Goal: Transaction & Acquisition: Purchase product/service

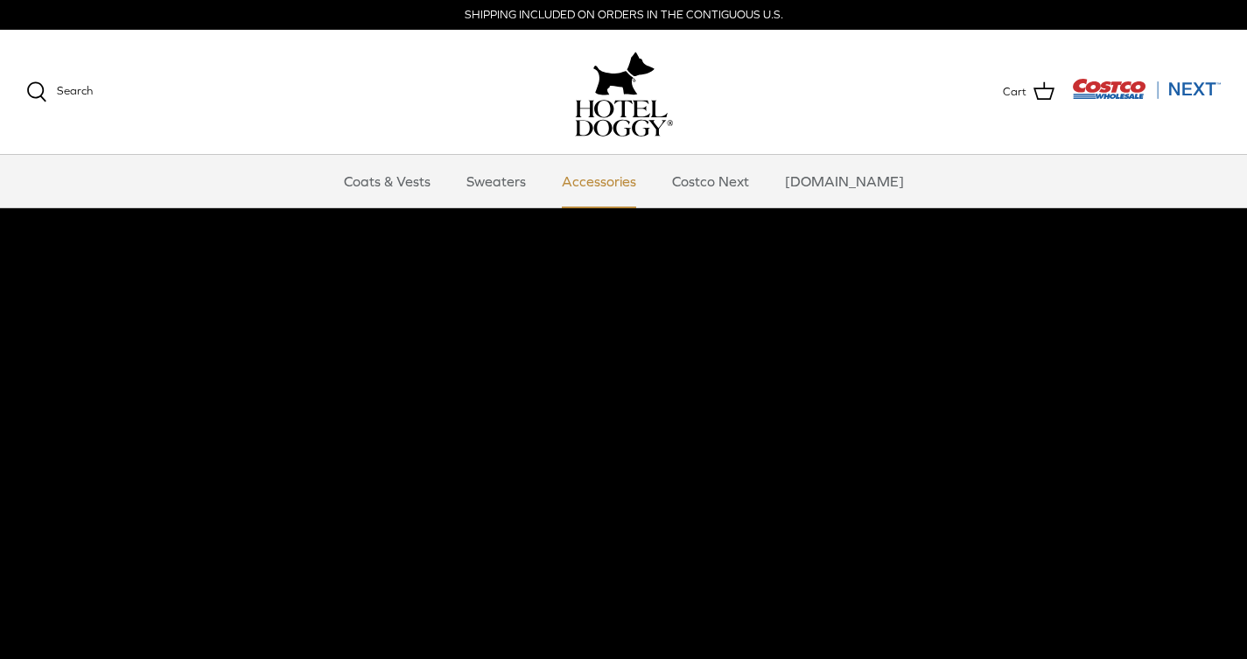
click at [646, 179] on link "Accessories" at bounding box center [599, 181] width 106 height 52
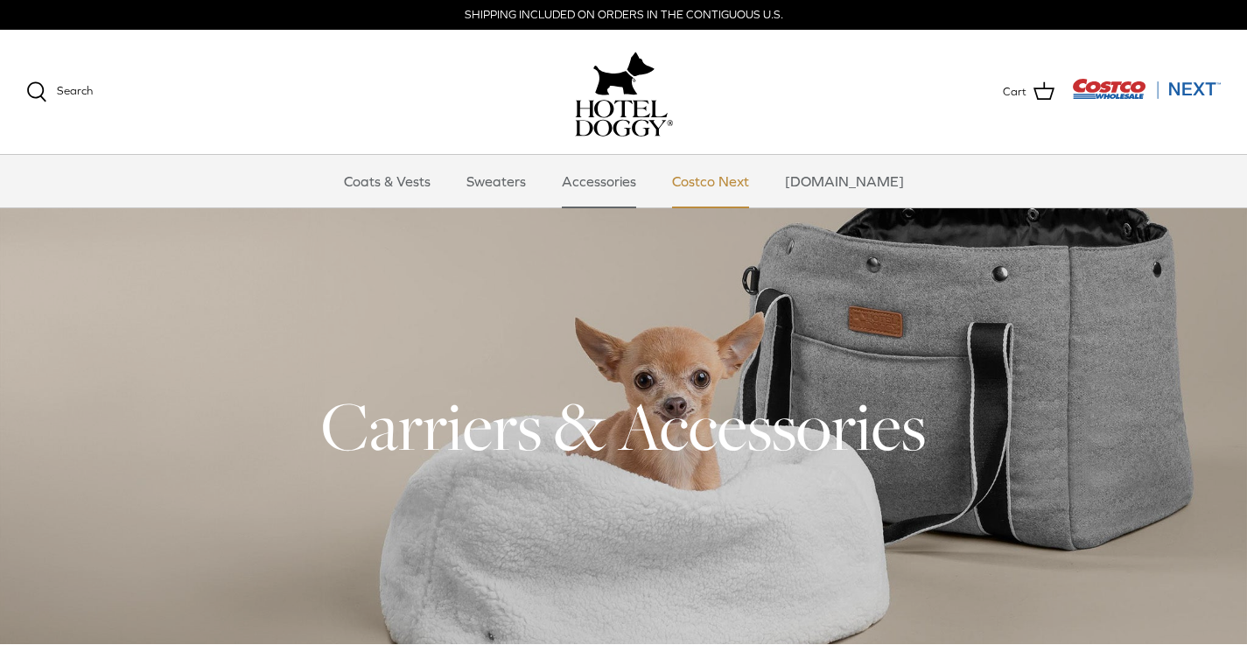
click at [743, 178] on link "Costco Next" at bounding box center [710, 181] width 108 height 52
click at [624, 181] on link "Accessories" at bounding box center [599, 181] width 106 height 52
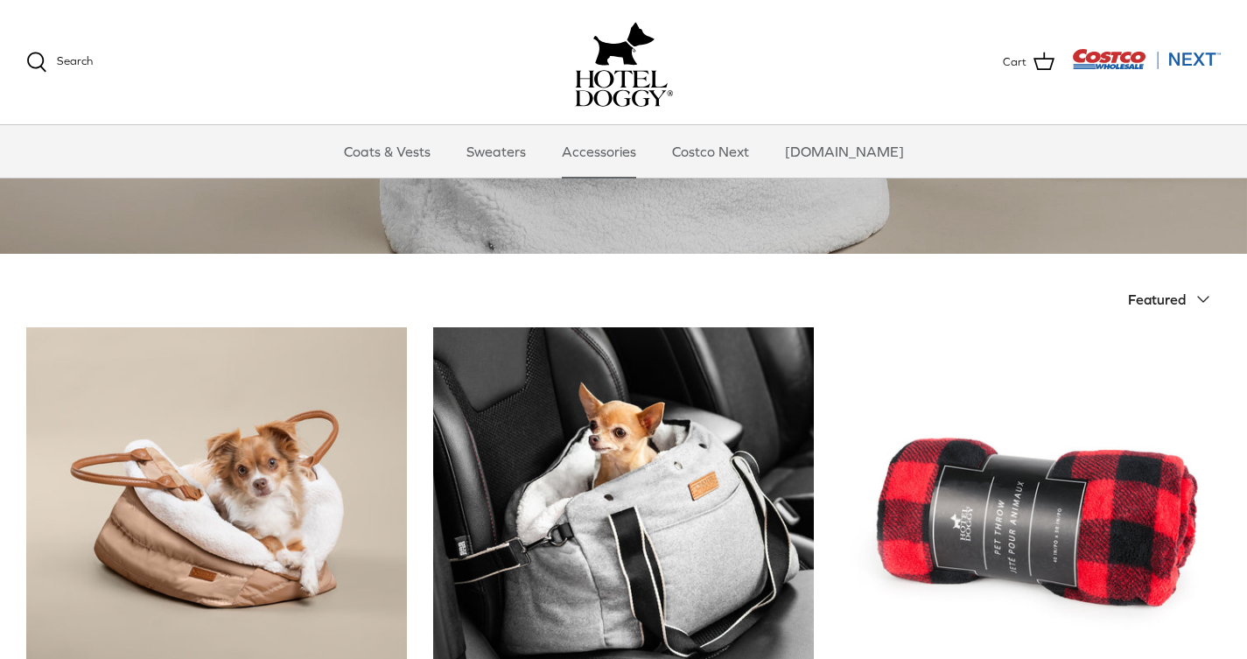
scroll to position [45, 0]
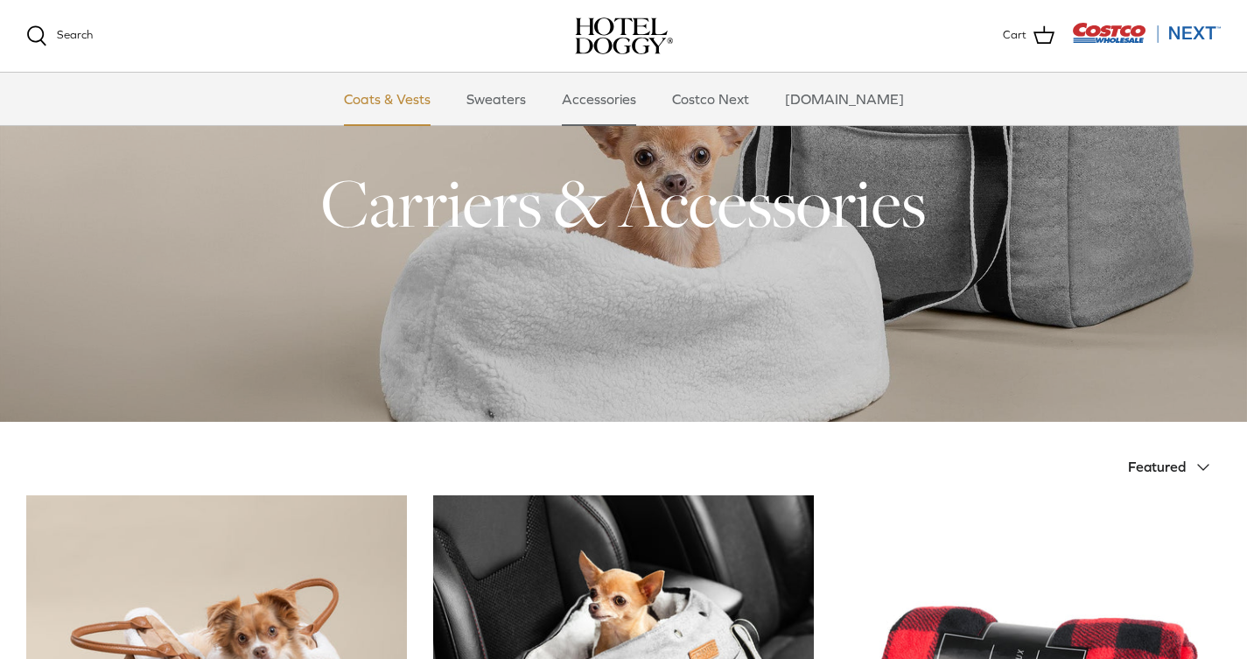
click at [433, 101] on link "Coats & Vests" at bounding box center [387, 99] width 118 height 52
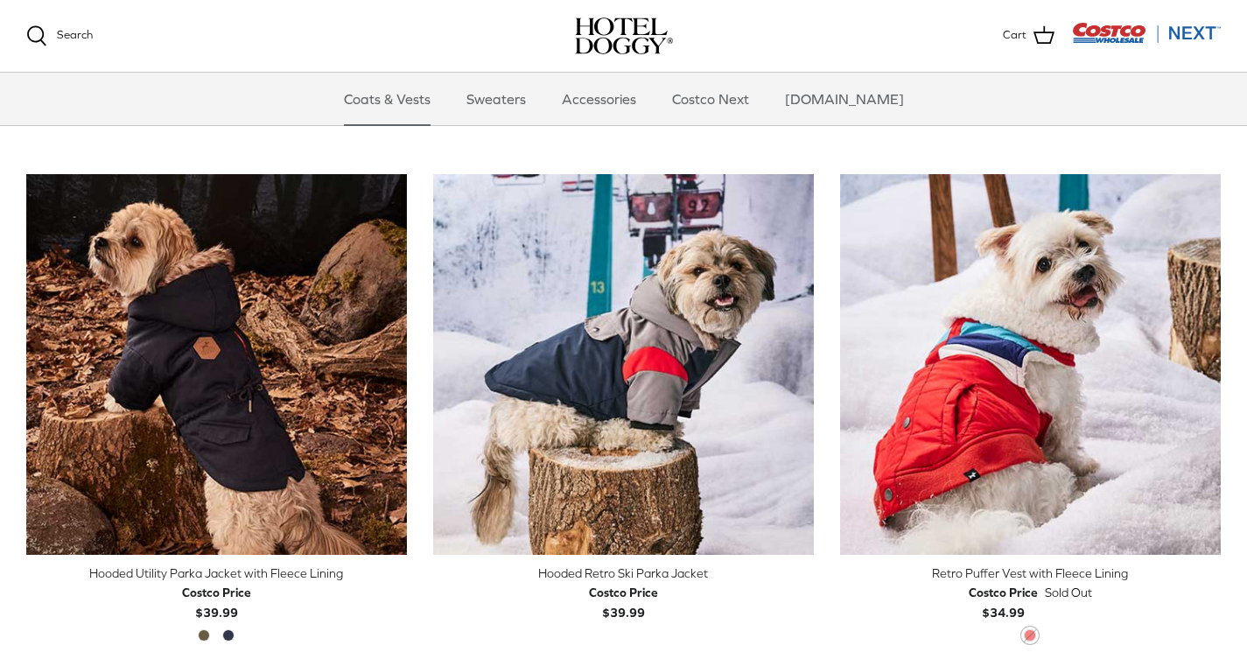
scroll to position [905, 0]
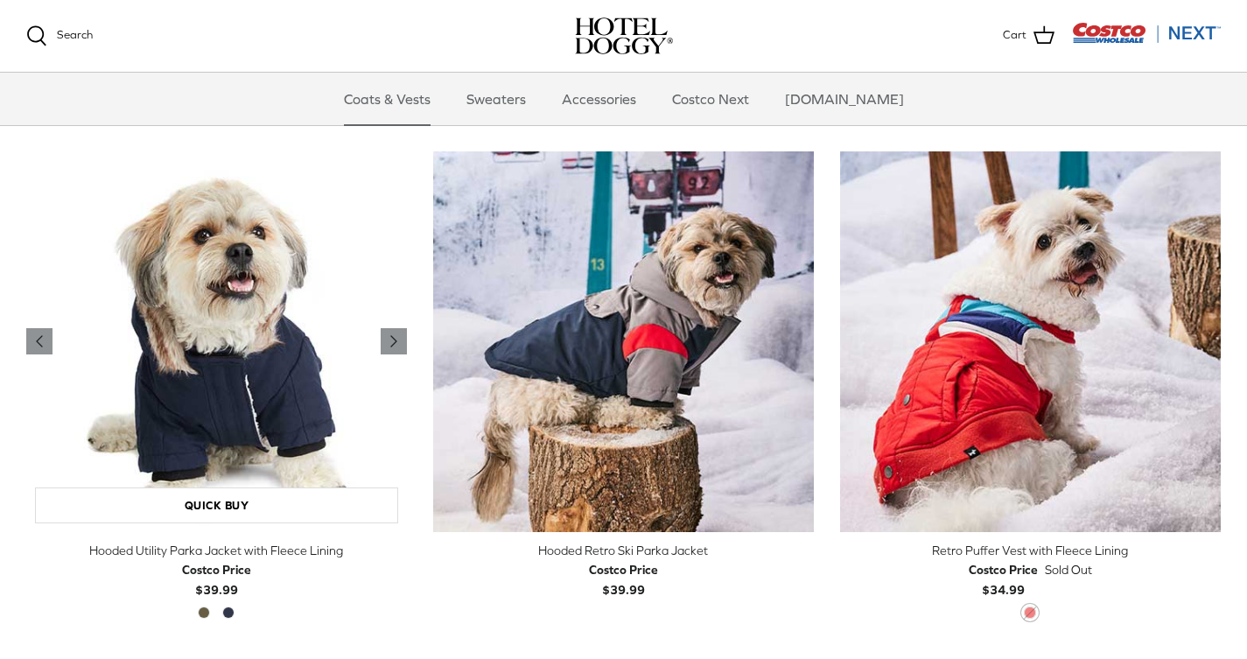
click at [164, 342] on img "Hooded Utility Parka Jacket with Fleece Lining" at bounding box center [216, 341] width 381 height 381
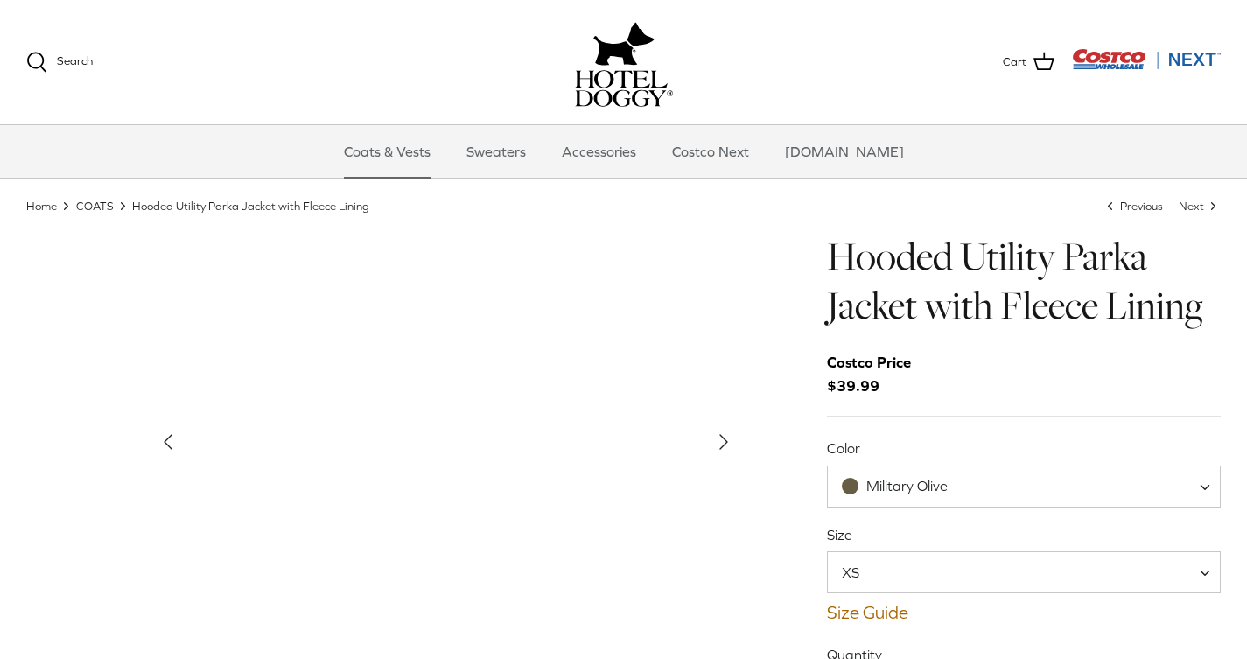
scroll to position [101, 0]
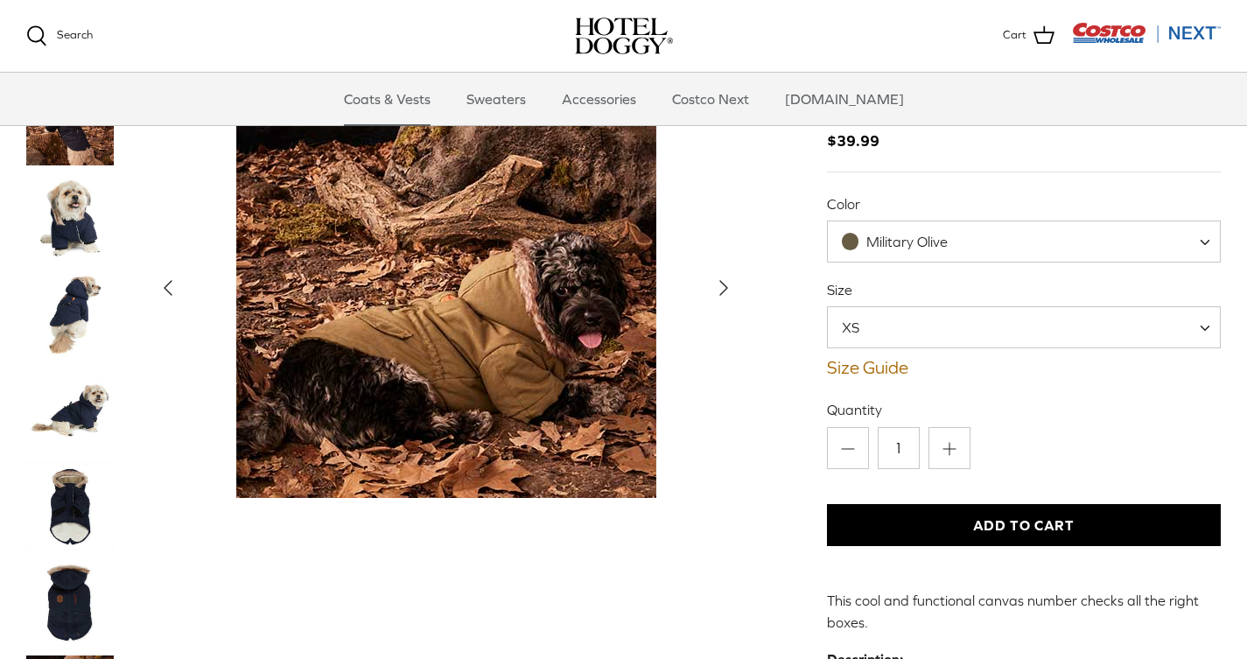
click at [720, 273] on icon "Right" at bounding box center [723, 287] width 28 height 28
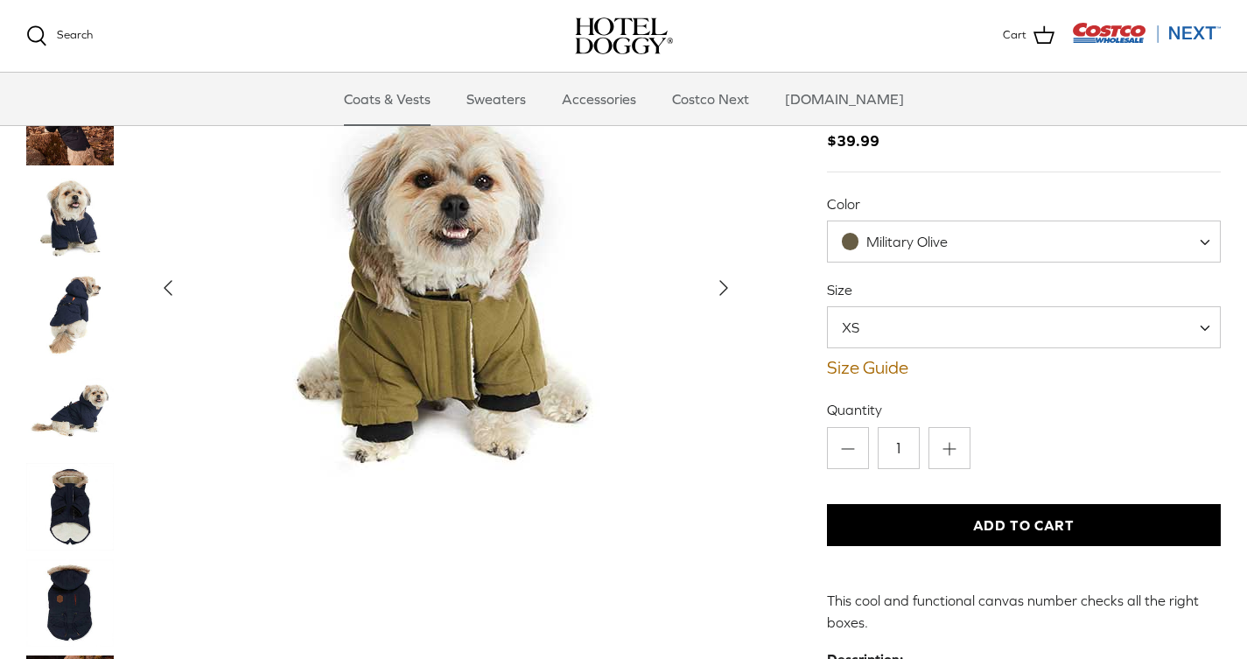
click at [720, 280] on polyline "Next" at bounding box center [723, 287] width 7 height 14
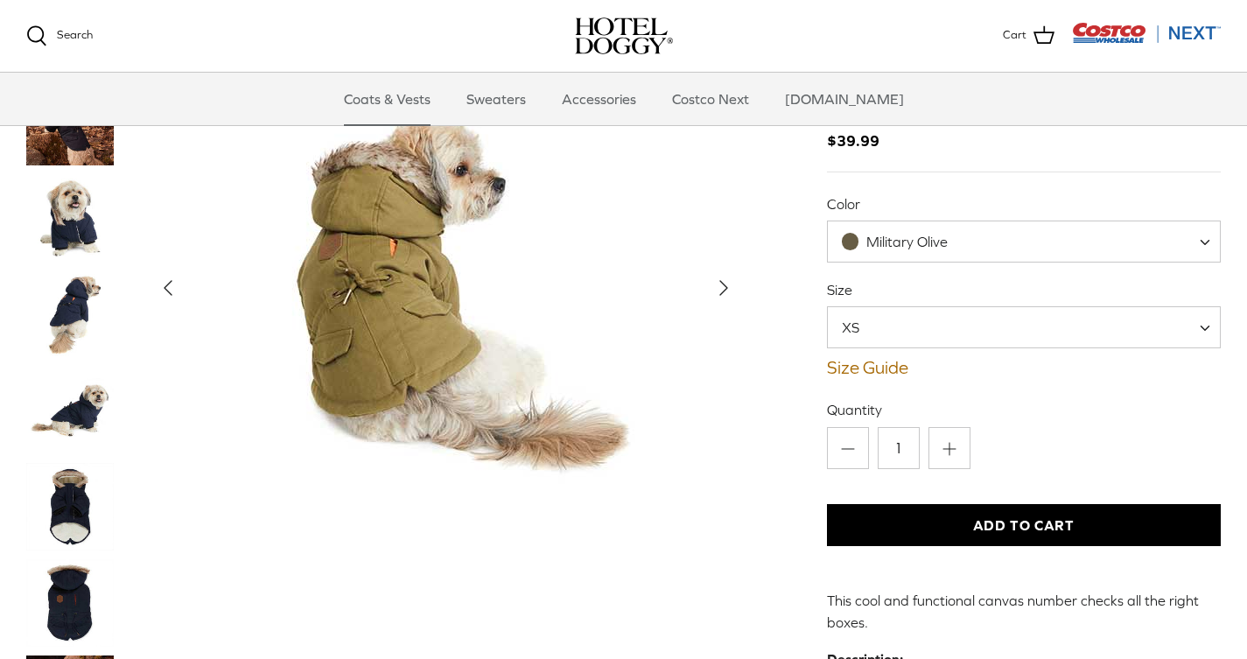
click at [720, 280] on polyline "Next" at bounding box center [723, 287] width 7 height 14
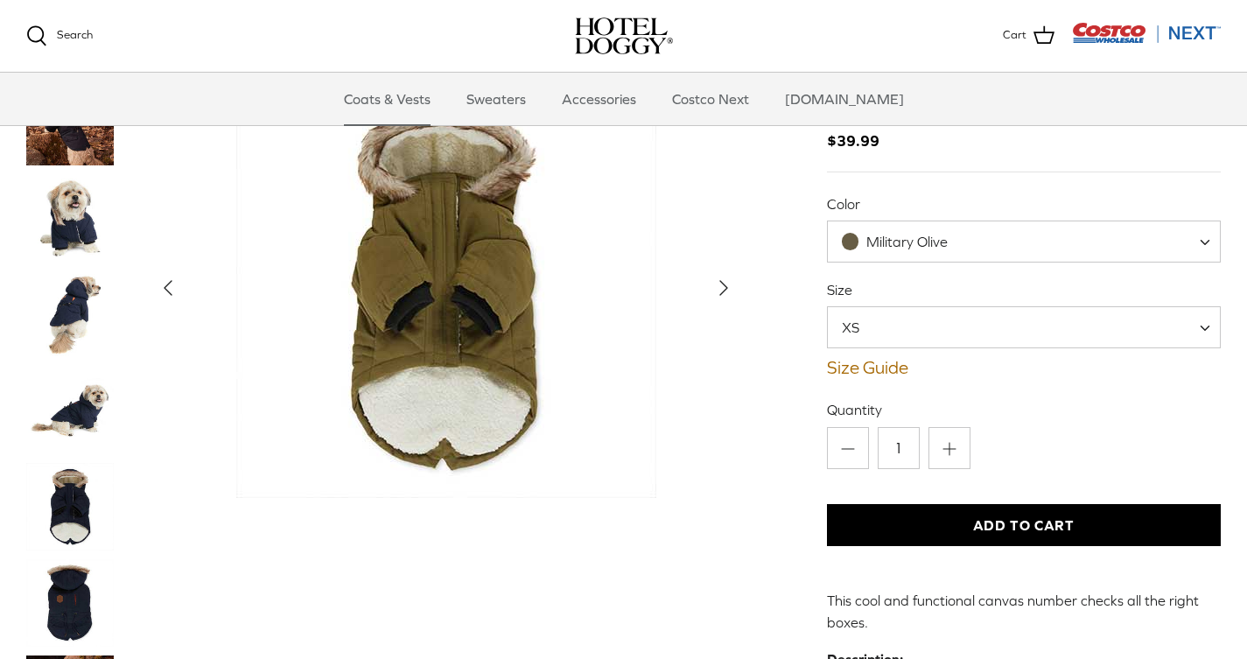
click at [720, 280] on polyline "Next" at bounding box center [723, 287] width 7 height 14
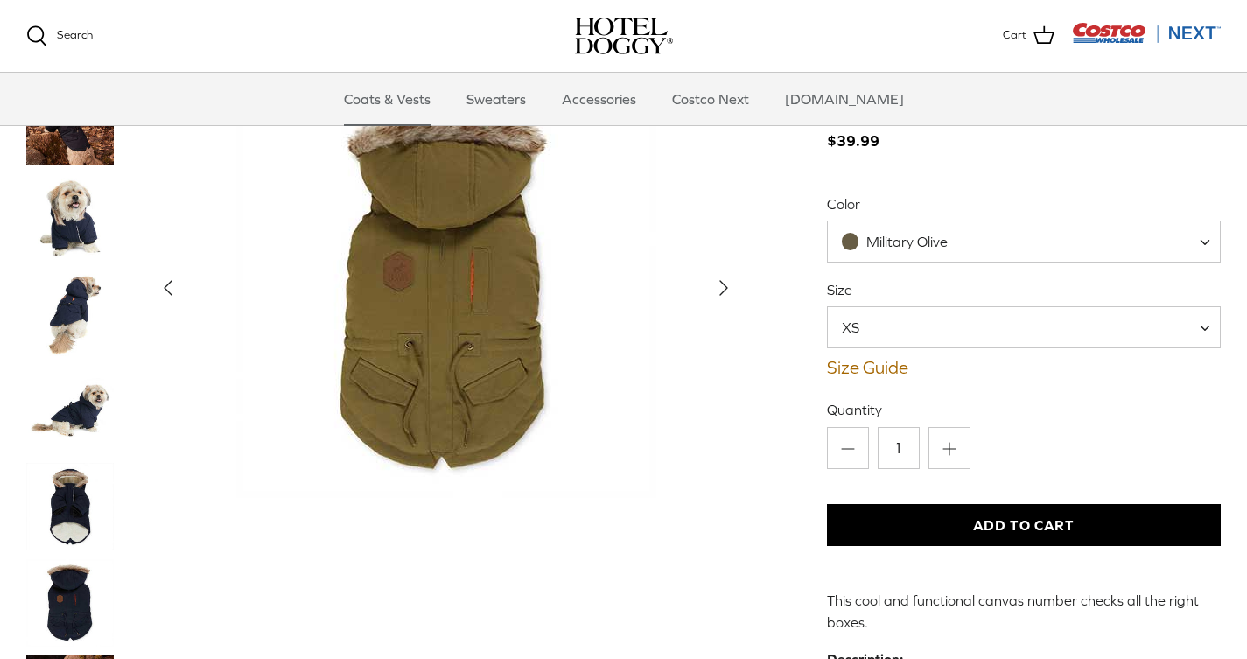
click at [720, 280] on polyline "Next" at bounding box center [723, 287] width 7 height 14
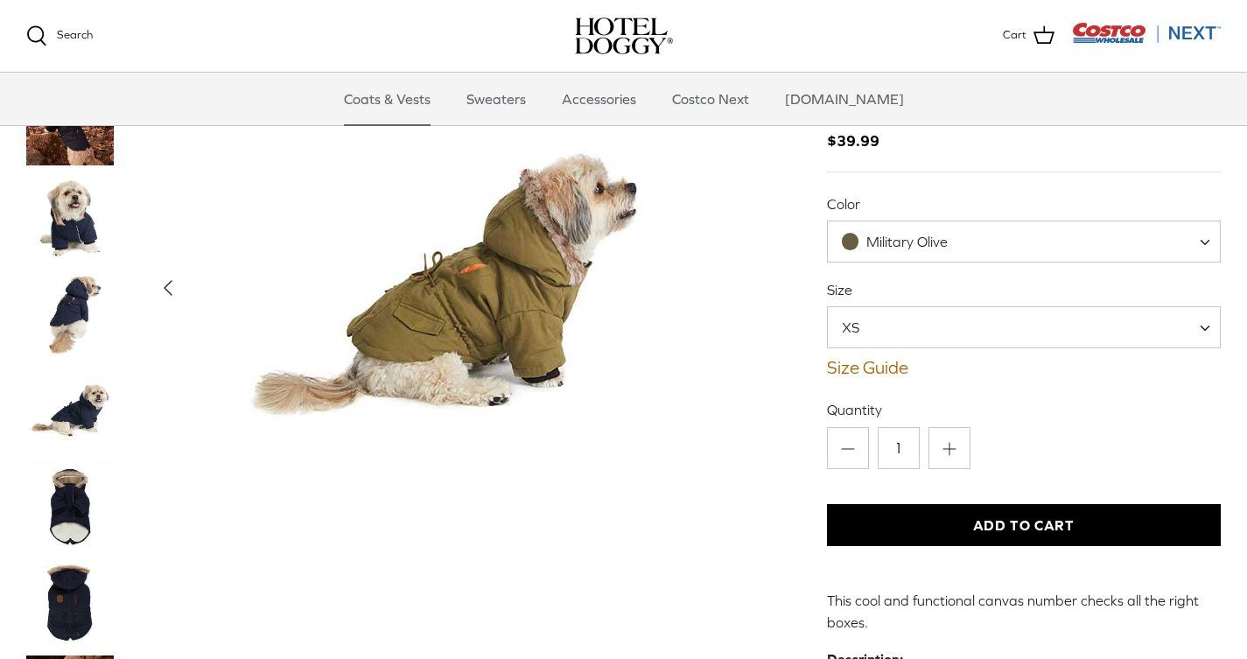
click at [720, 253] on div "Show Gallery" at bounding box center [446, 287] width 594 height 420
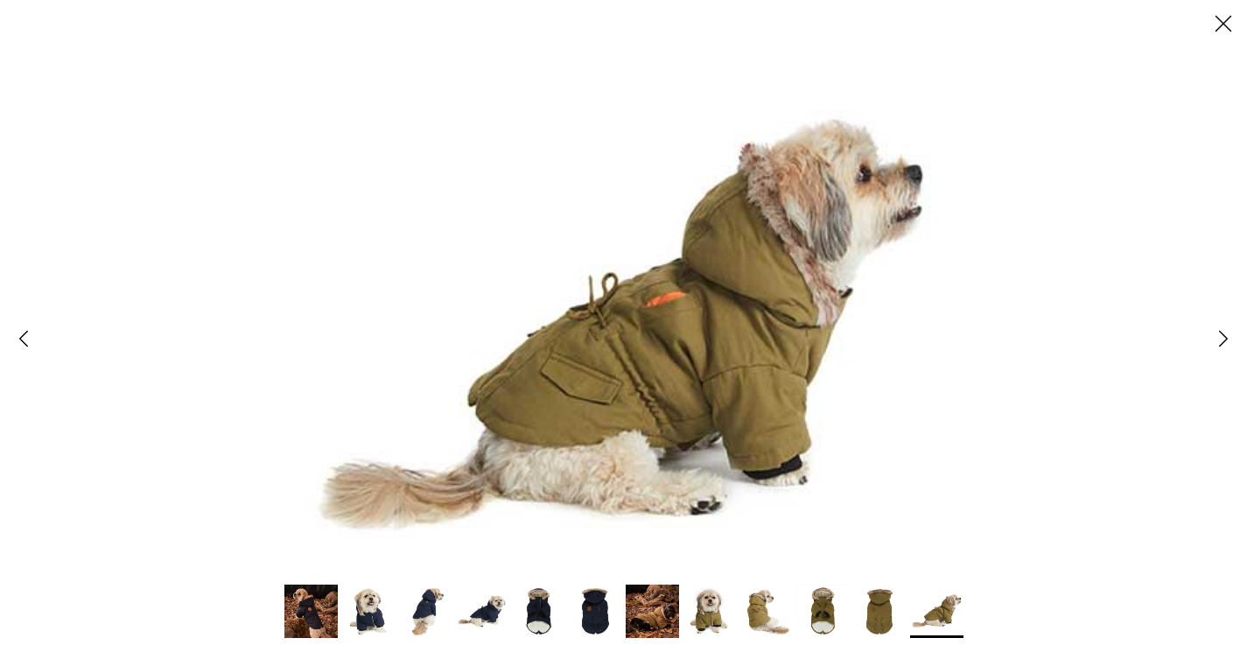
click at [1226, 26] on line at bounding box center [1223, 24] width 15 height 15
